Goal: Task Accomplishment & Management: Manage account settings

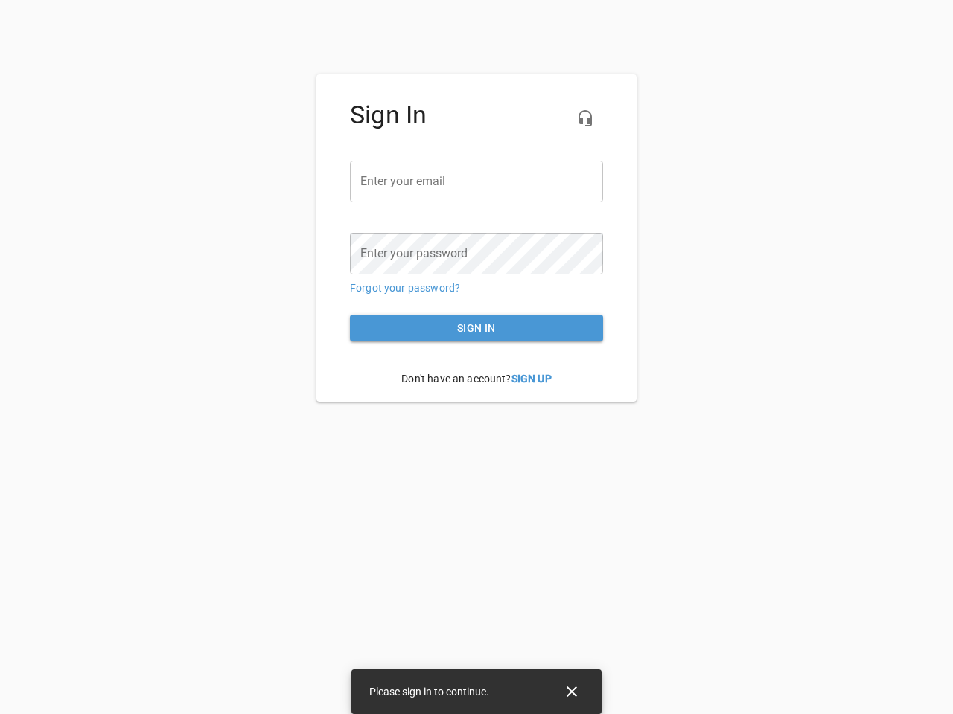
click at [585, 118] on icon "button" at bounding box center [585, 118] width 18 height 18
click at [476, 182] on input "email" at bounding box center [476, 182] width 253 height 42
click at [572, 692] on icon "Close" at bounding box center [571, 692] width 10 height 10
